Goal: Task Accomplishment & Management: Manage account settings

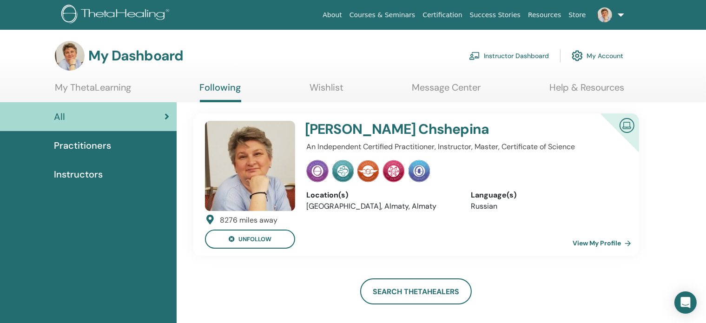
click at [500, 53] on link "Instructor Dashboard" at bounding box center [509, 56] width 80 height 20
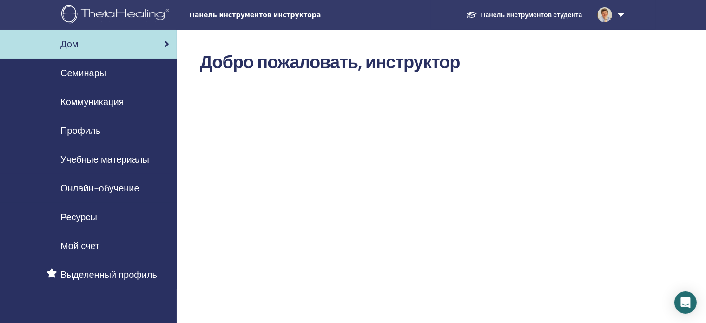
click at [95, 72] on font "Семинары" at bounding box center [83, 73] width 46 height 12
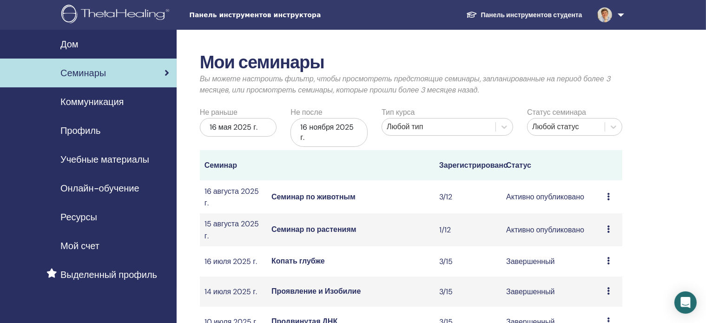
click at [325, 196] on font "Семинар по животным" at bounding box center [313, 197] width 84 height 10
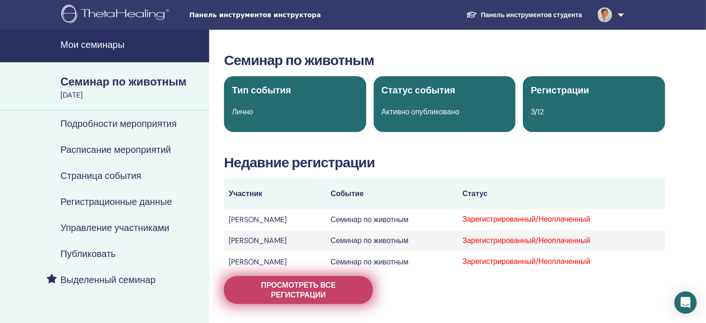
click at [319, 287] on font "Просмотреть все регистрации" at bounding box center [298, 290] width 75 height 20
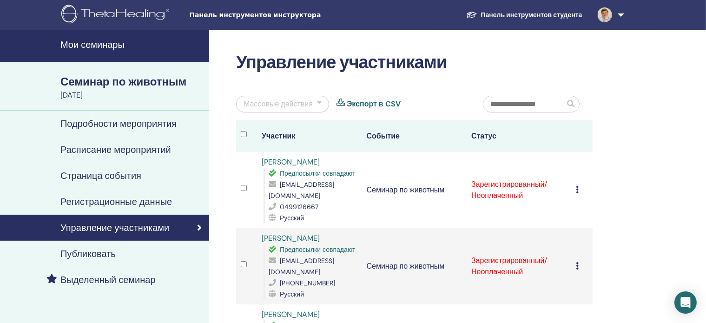
click at [577, 186] on icon at bounding box center [577, 189] width 3 height 7
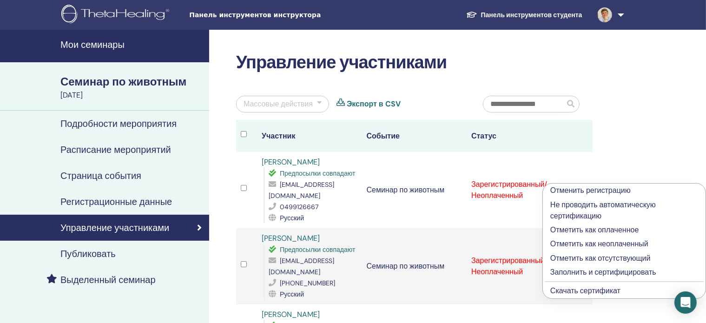
click at [570, 272] on font "Заполнить и сертифицировать" at bounding box center [603, 272] width 106 height 10
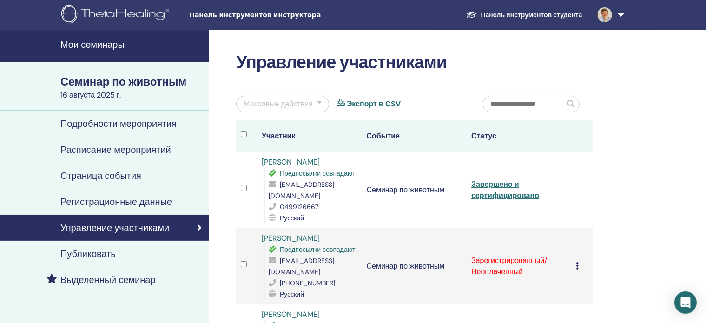
click at [578, 262] on icon at bounding box center [577, 265] width 3 height 7
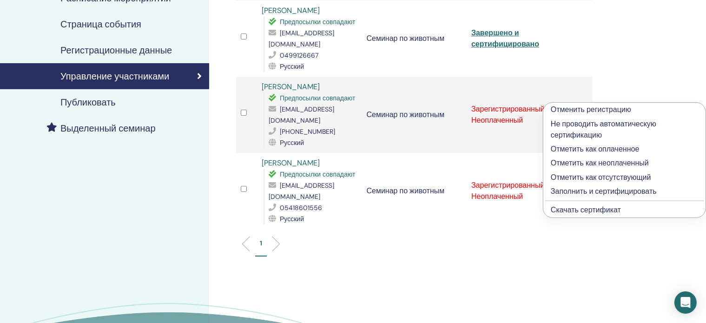
scroll to position [163, 0]
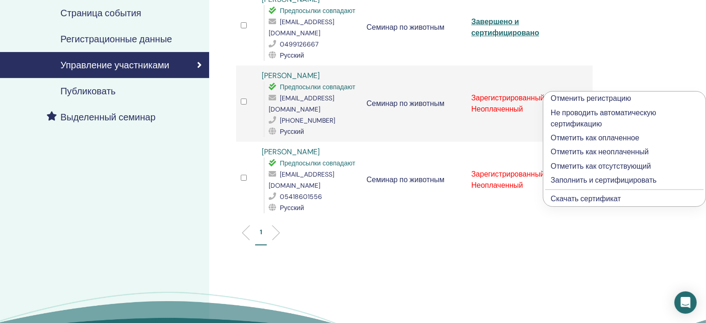
click at [635, 180] on font "Заполнить и сертифицировать" at bounding box center [604, 180] width 106 height 10
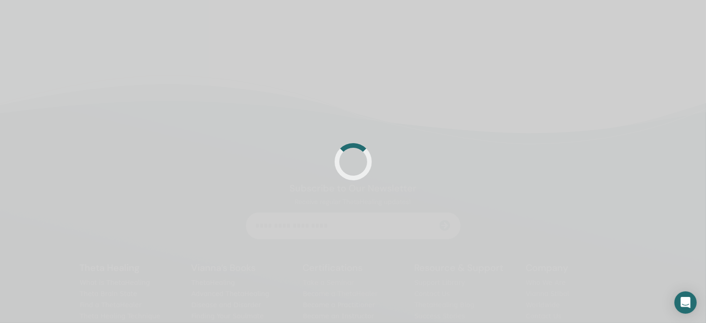
scroll to position [163, 0]
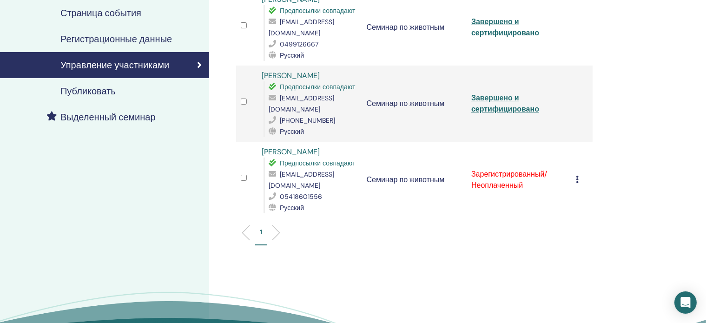
click at [577, 176] on icon at bounding box center [577, 179] width 3 height 7
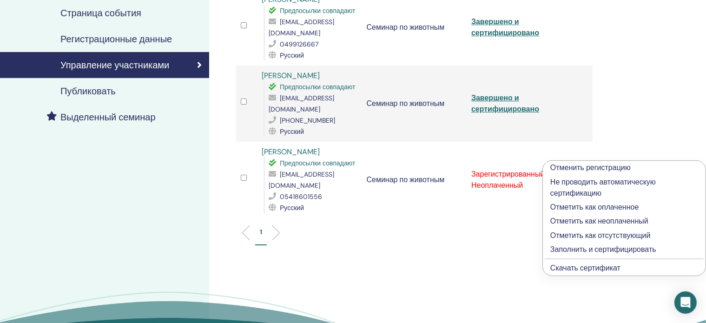
click at [568, 247] on font "Заполнить и сертифицировать" at bounding box center [603, 250] width 106 height 10
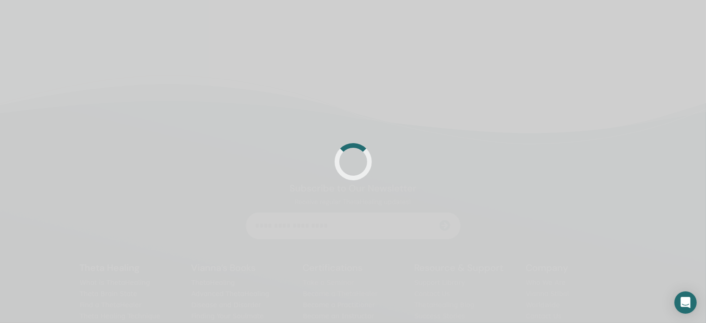
scroll to position [163, 0]
